Goal: Task Accomplishment & Management: Complete application form

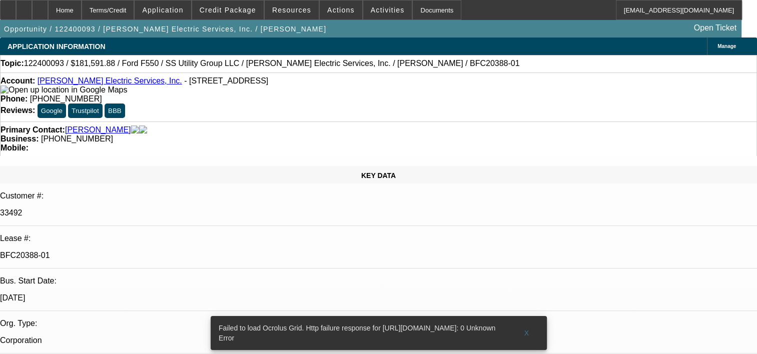
select select "0.1"
select select "0"
select select "0.1"
select select "0"
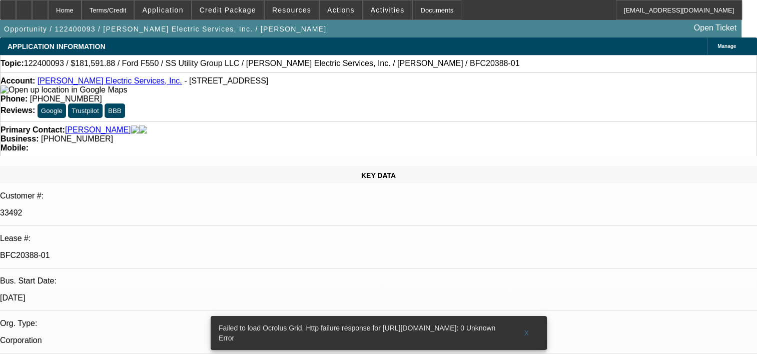
select select "0"
select select "0.2"
select select "2"
select select "0"
select select "0.15"
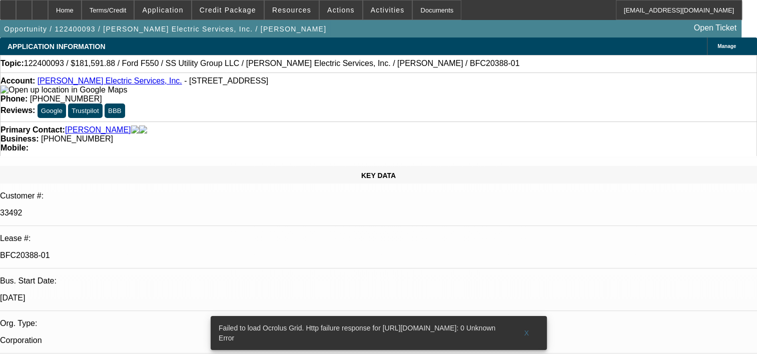
select select "0"
select select "1"
select select "2"
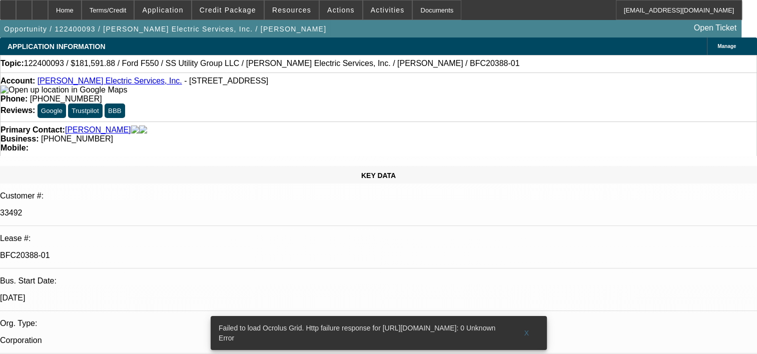
select select "1"
select select "6"
select select "1"
select select "6"
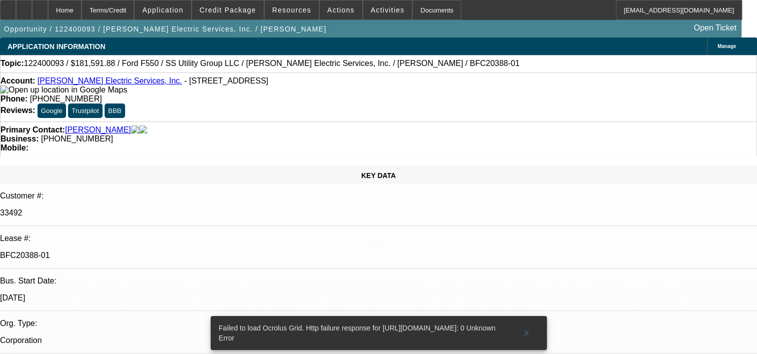
select select "1"
select select "6"
select select "1"
select select "6"
